Goal: Transaction & Acquisition: Download file/media

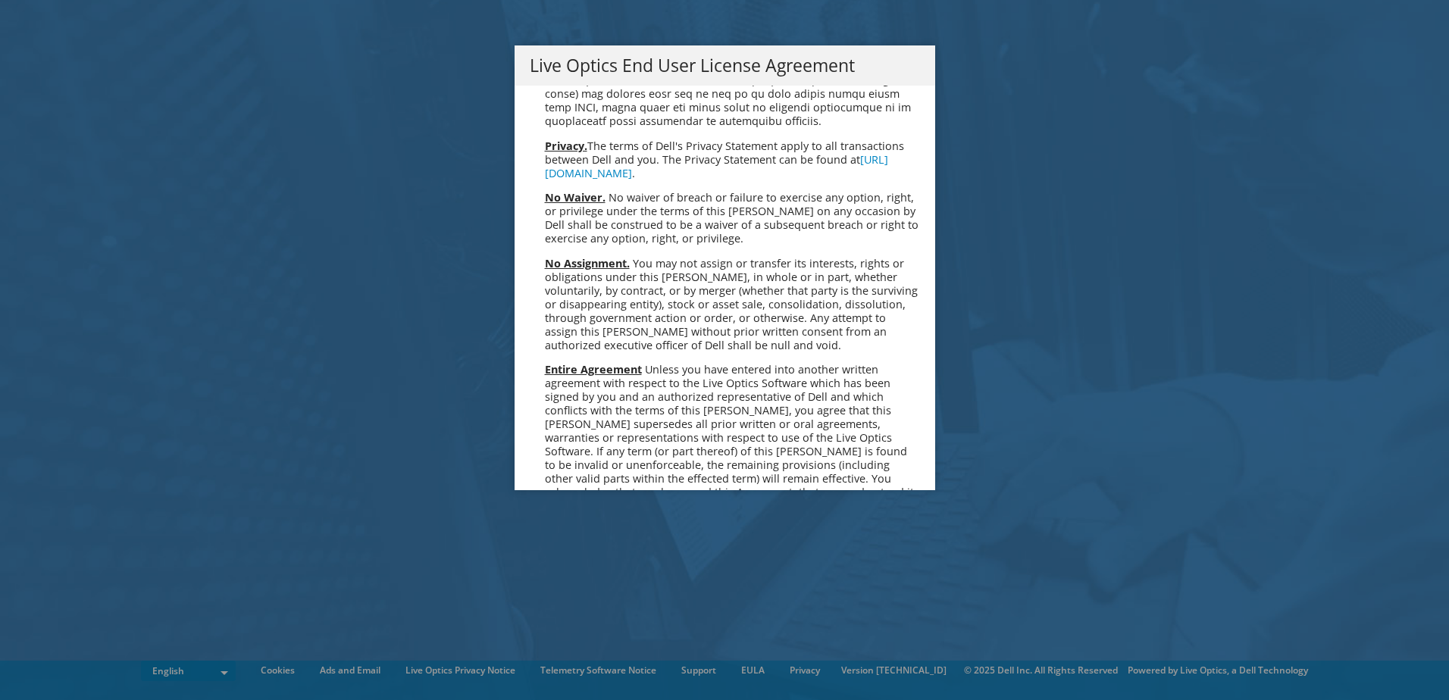
scroll to position [5733, 0]
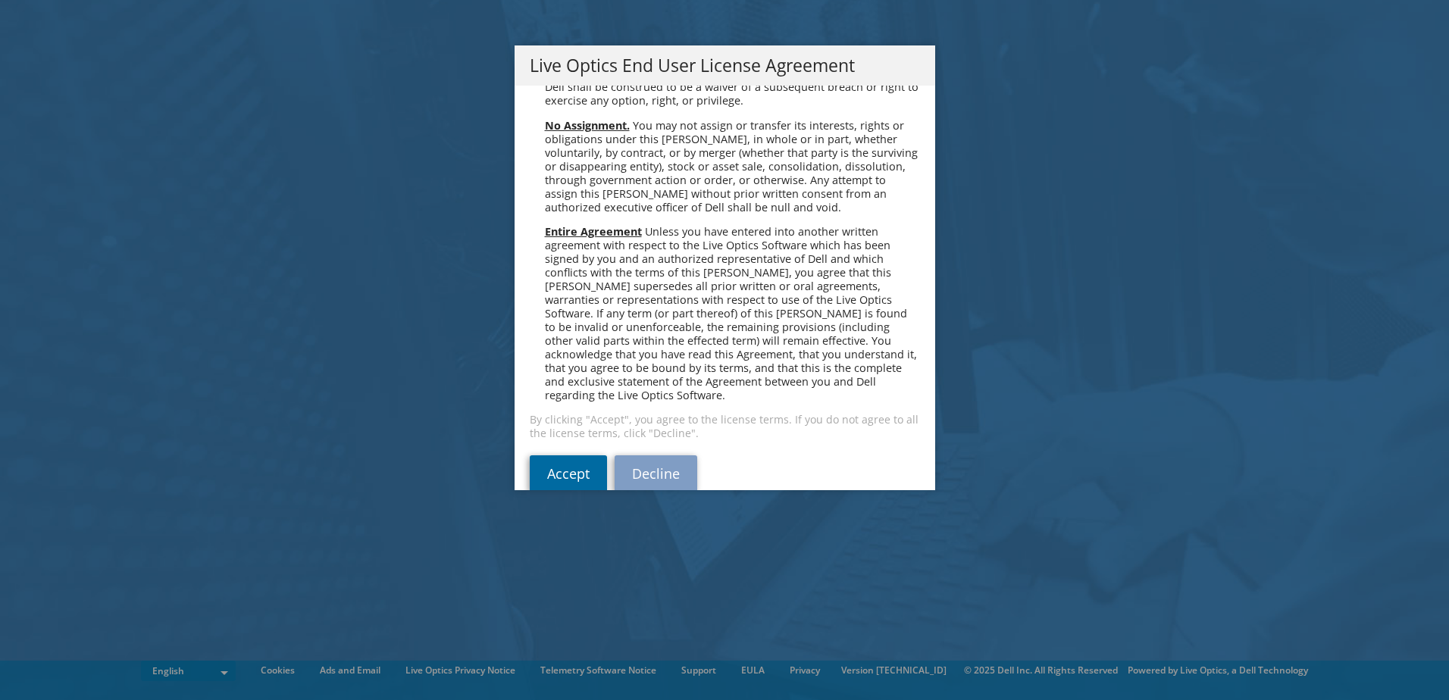
click at [572, 456] on link "Accept" at bounding box center [568, 474] width 77 height 36
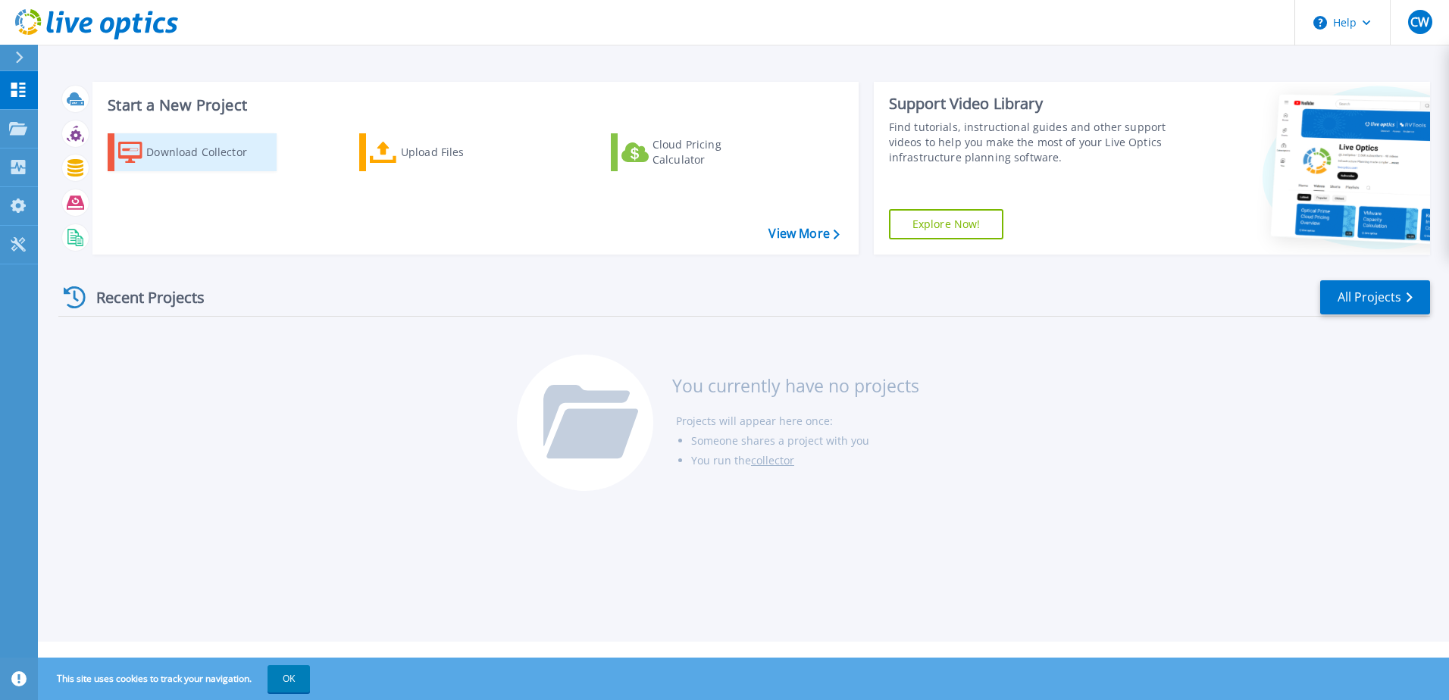
click at [201, 155] on div "Download Collector" at bounding box center [206, 152] width 121 height 30
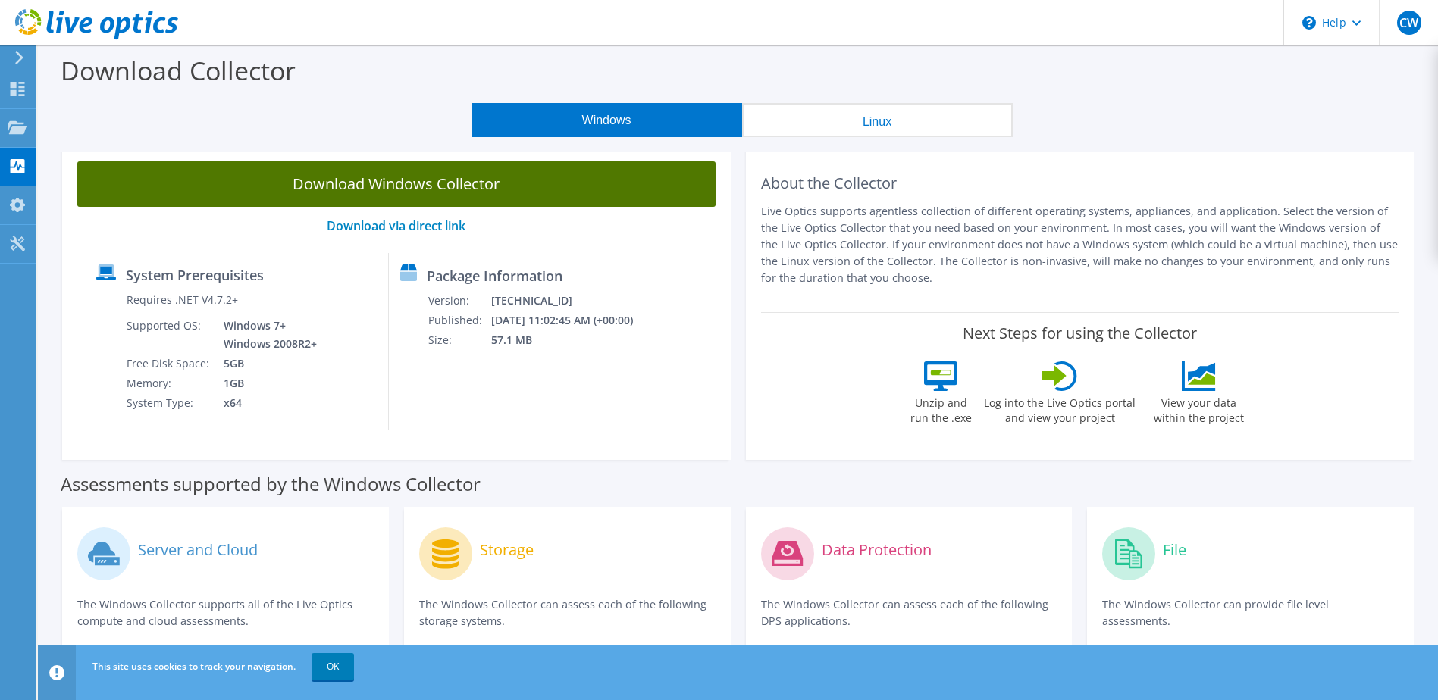
click at [407, 181] on link "Download Windows Collector" at bounding box center [396, 183] width 638 height 45
